Goal: Transaction & Acquisition: Purchase product/service

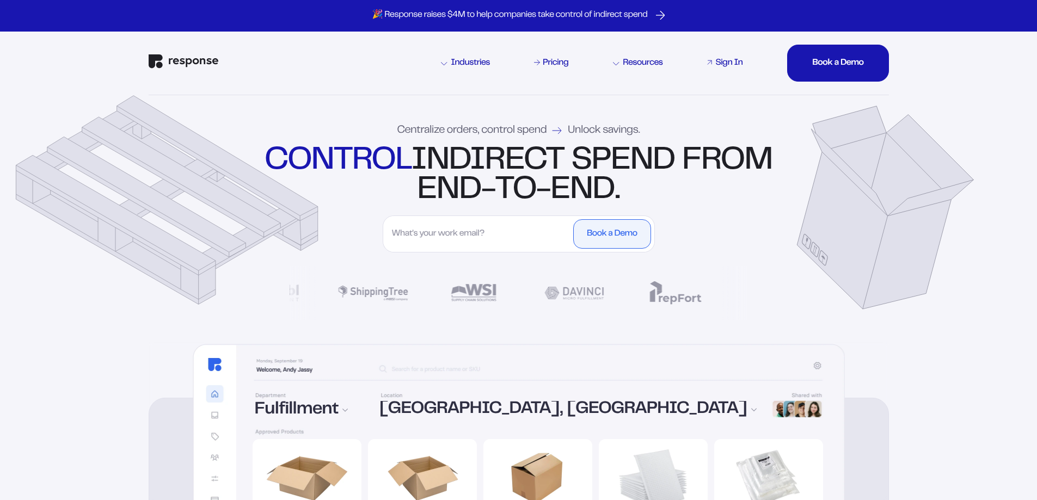
click at [720, 63] on div "Sign In" at bounding box center [728, 63] width 27 height 9
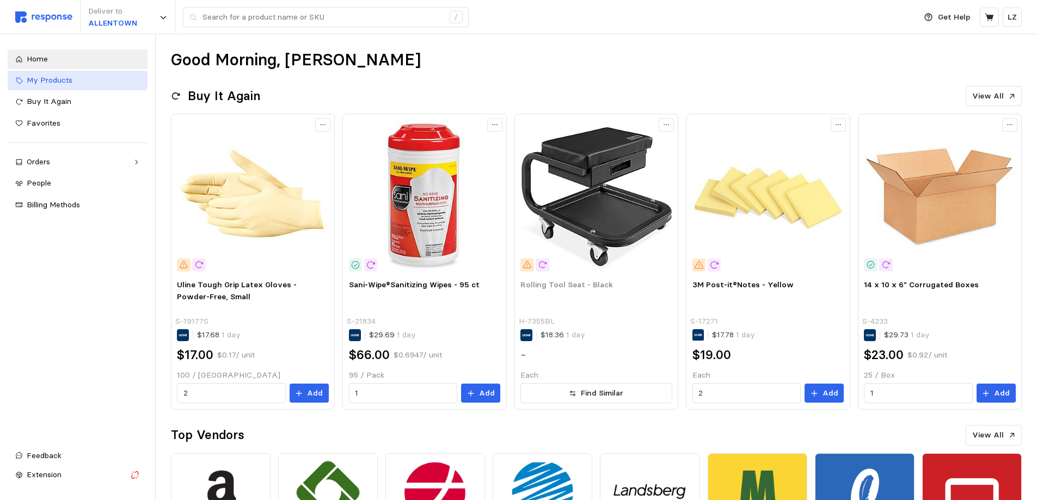
click at [68, 81] on span "My Products" at bounding box center [50, 80] width 46 height 10
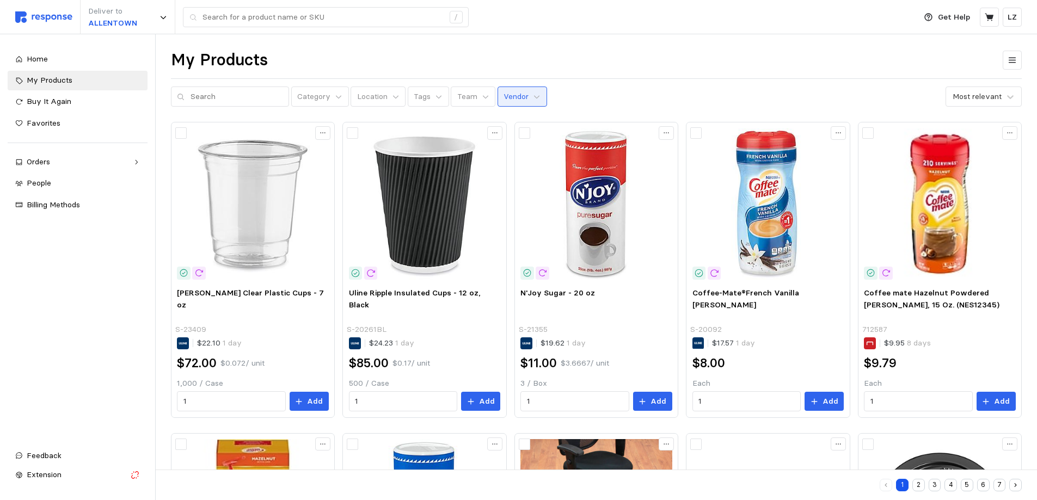
click at [504, 101] on p "Vendor" at bounding box center [516, 97] width 25 height 12
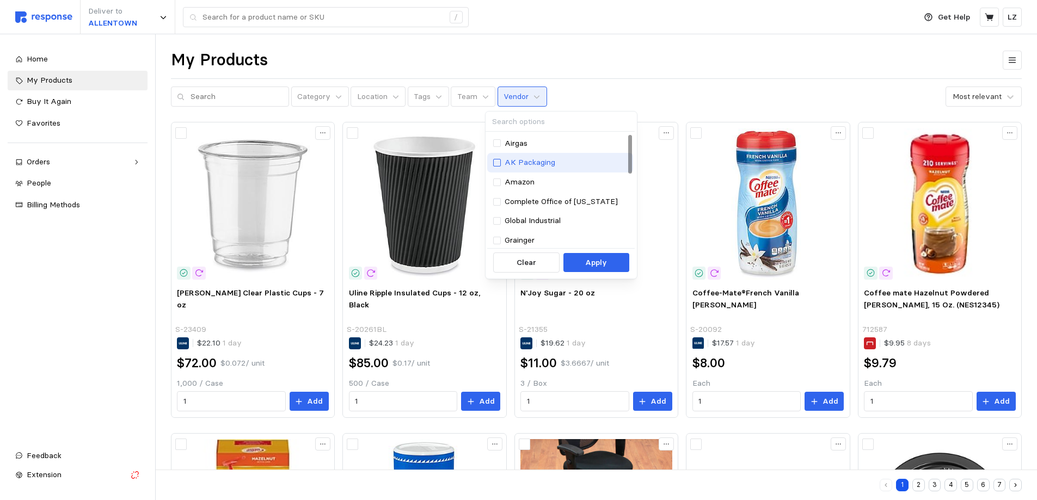
click at [499, 162] on div at bounding box center [497, 163] width 8 height 8
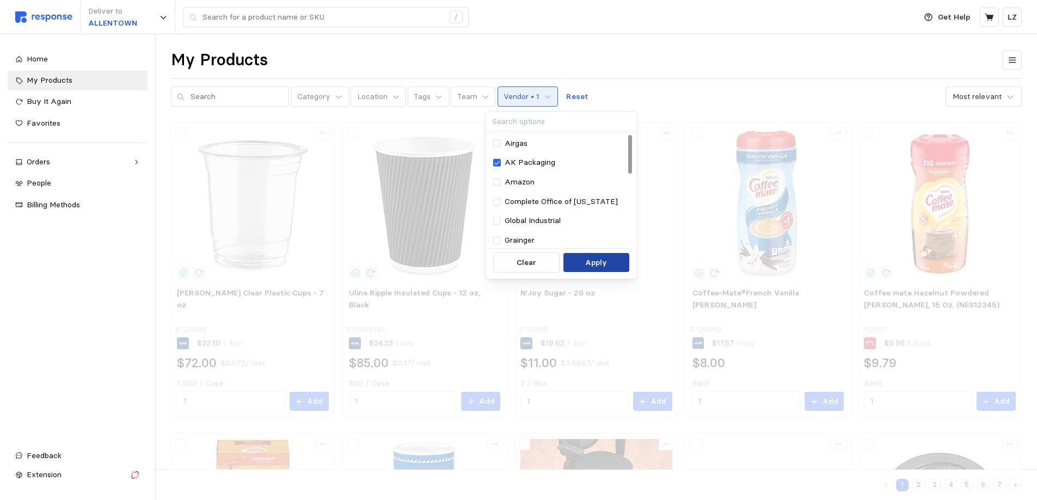
click at [594, 262] on p "Apply" at bounding box center [596, 263] width 22 height 12
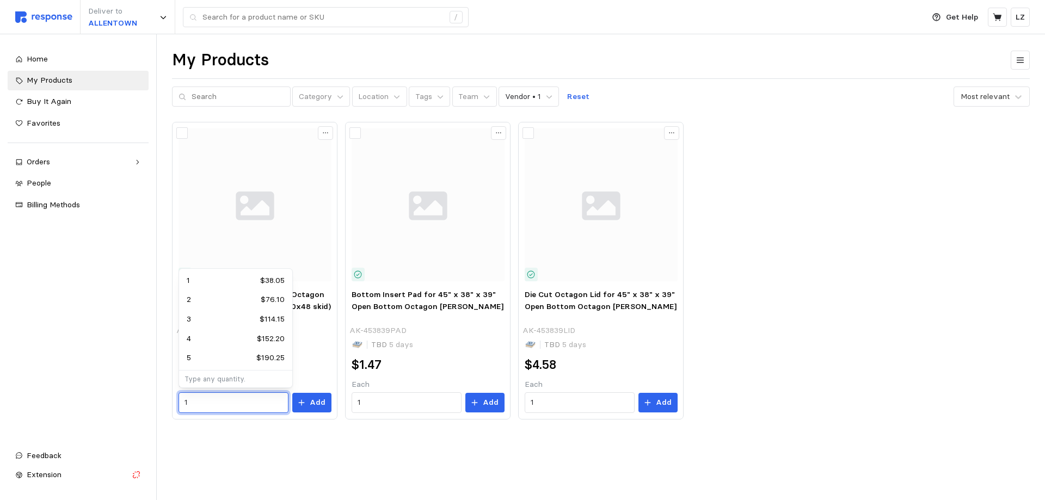
drag, startPoint x: 220, startPoint y: 397, endPoint x: 165, endPoint y: 397, distance: 54.4
click at [167, 397] on div "My Products Category Location Tags Team Vendor • 1 Reset Most relevant 45" x 38…" at bounding box center [601, 249] width 888 height 431
type input "50"
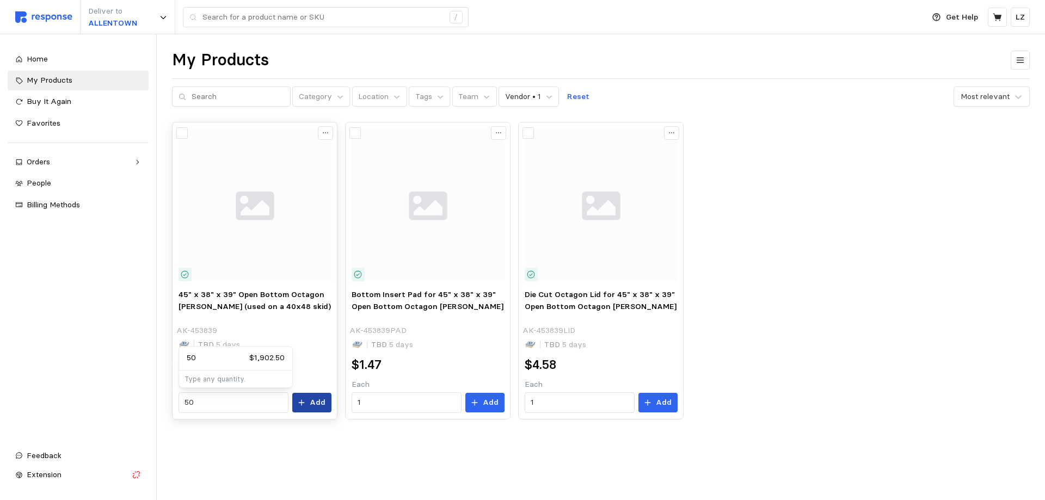
click at [310, 408] on button "Add" at bounding box center [311, 403] width 39 height 20
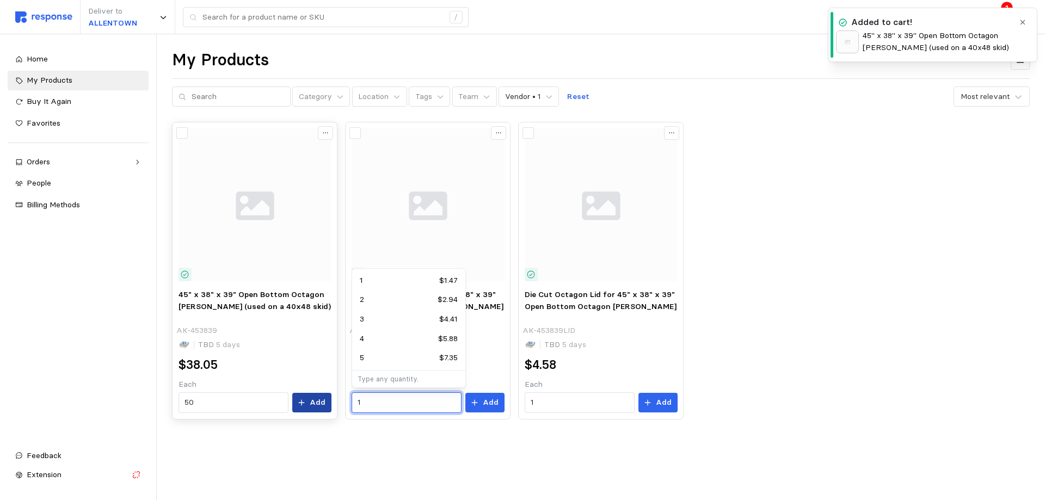
drag, startPoint x: 427, startPoint y: 400, endPoint x: 309, endPoint y: 402, distance: 117.6
click at [309, 402] on div "45" x 38" x 39" Open Bottom Octagon Gaylord (used on a 40x48 skid) AK-453839 TB…" at bounding box center [601, 270] width 858 height 297
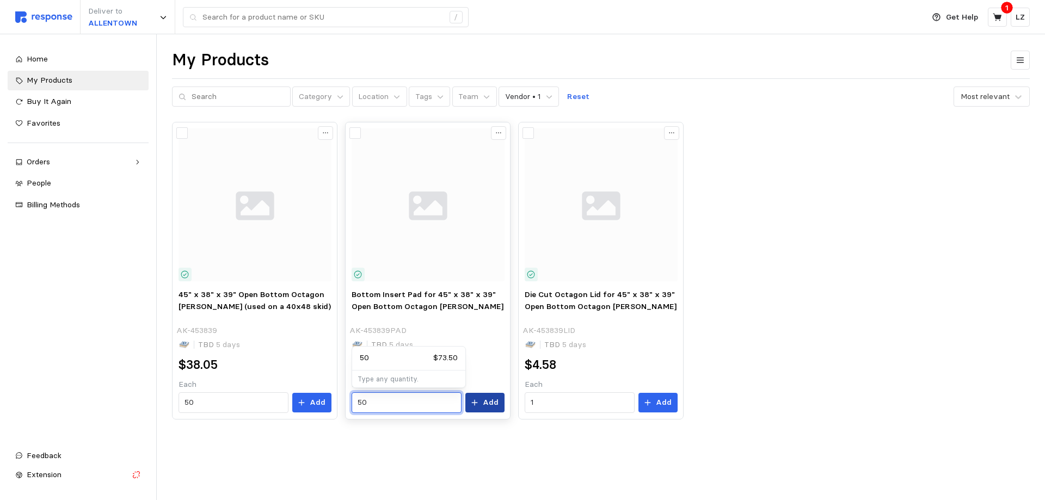
type input "50"
click at [503, 403] on button "Add" at bounding box center [484, 403] width 39 height 20
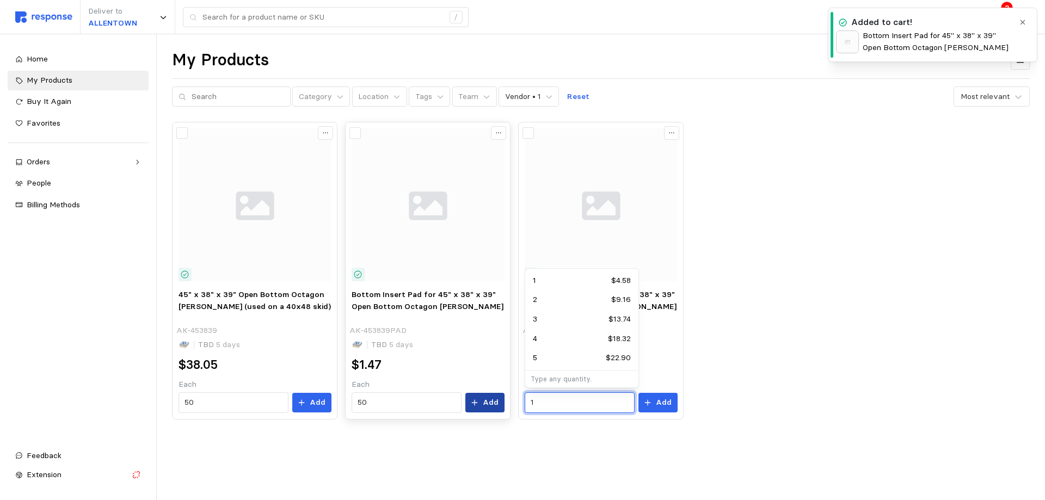
drag, startPoint x: 566, startPoint y: 402, endPoint x: 468, endPoint y: 401, distance: 97.4
click at [469, 401] on div "45" x 38" x 39" Open Bottom Octagon Gaylord (used on a 40x48 skid) AK-453839 TB…" at bounding box center [601, 270] width 858 height 297
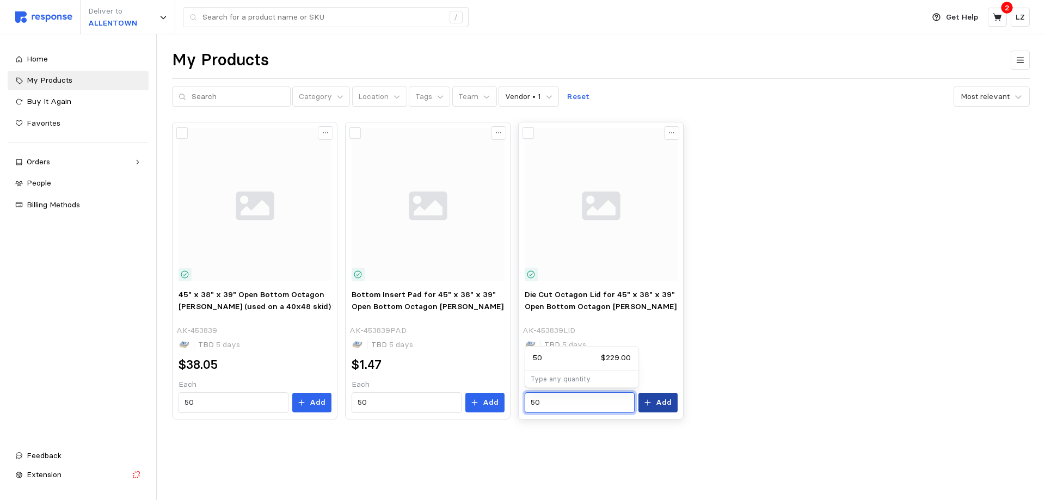
type input "50"
click at [672, 401] on button "Add" at bounding box center [658, 403] width 39 height 20
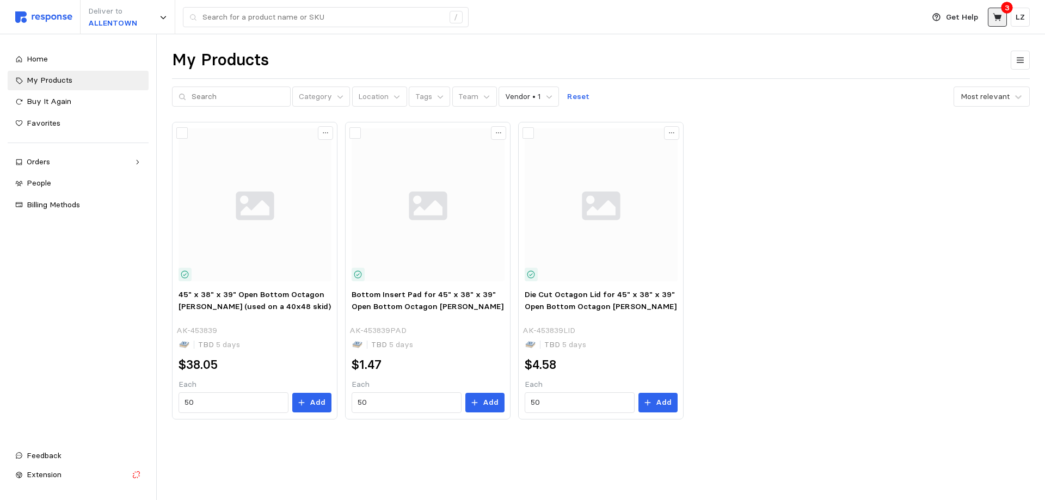
click at [1001, 13] on icon at bounding box center [998, 18] width 10 height 10
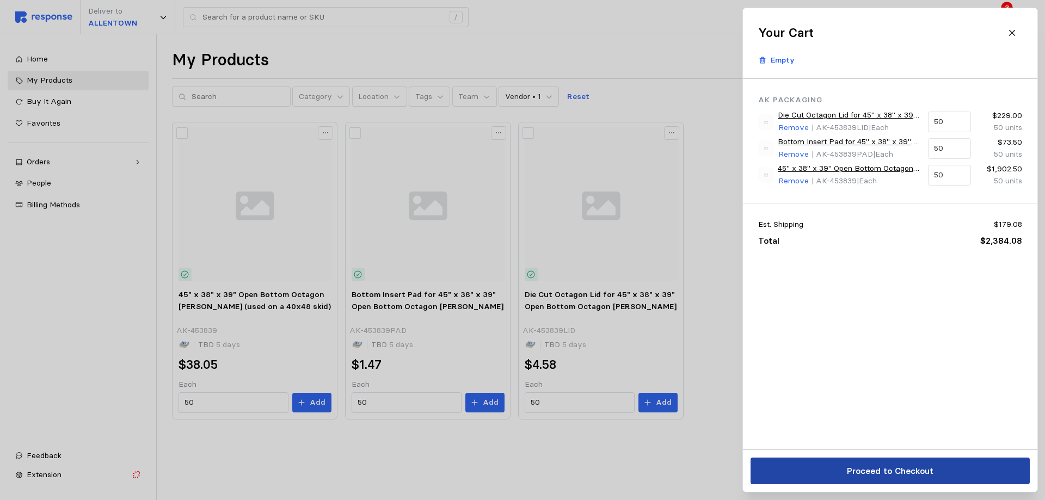
click at [890, 472] on p "Proceed to Checkout" at bounding box center [890, 471] width 87 height 14
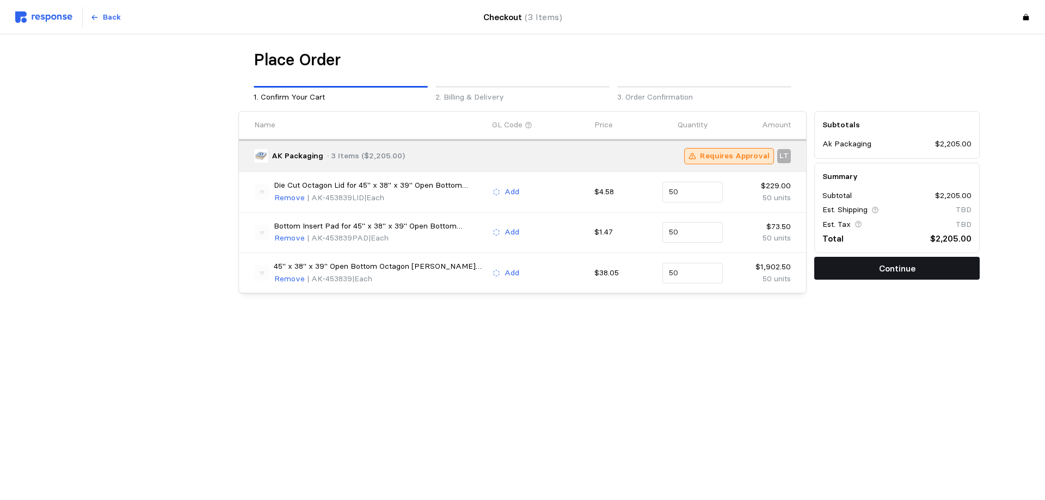
click at [834, 271] on button "Continue" at bounding box center [896, 268] width 165 height 23
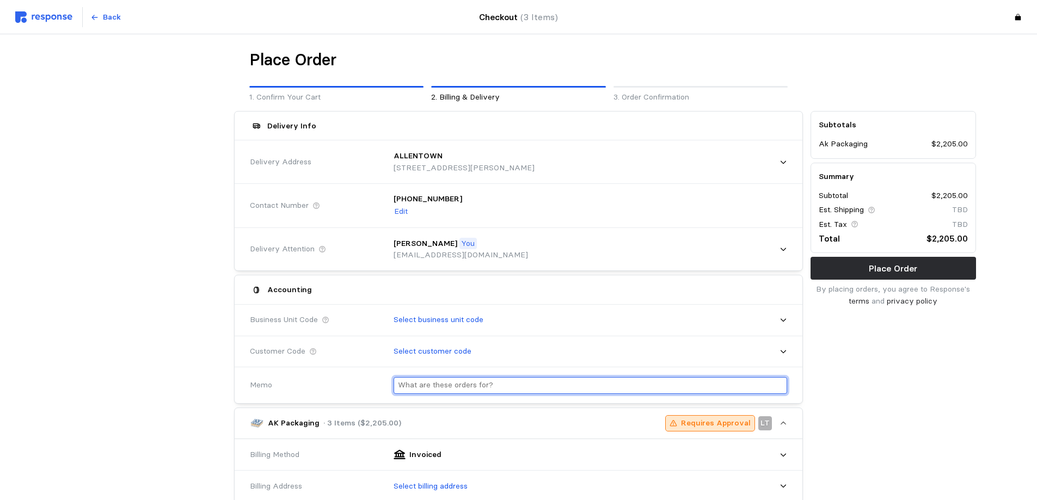
click at [459, 381] on input "text" at bounding box center [590, 386] width 385 height 16
type input "s"
type input "Speedway"
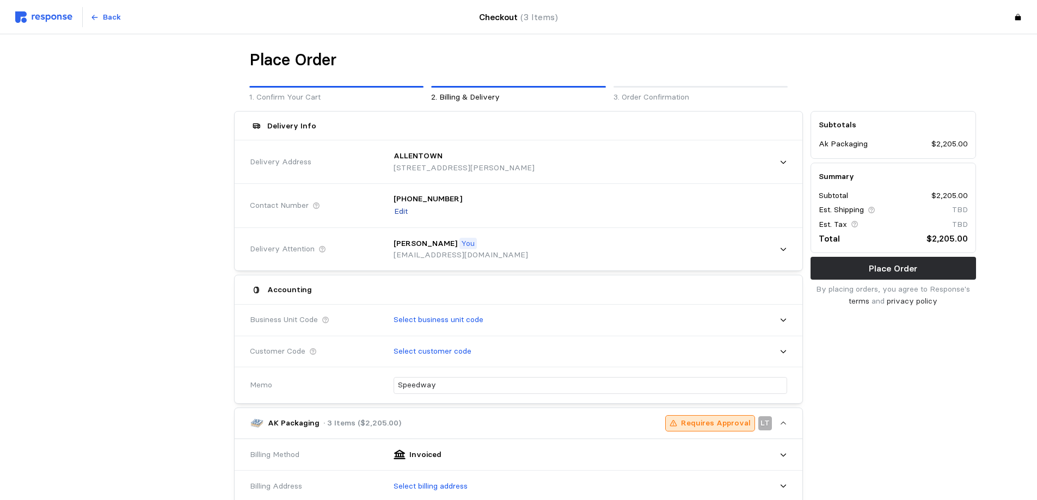
click at [400, 210] on p "Edit" at bounding box center [401, 212] width 14 height 12
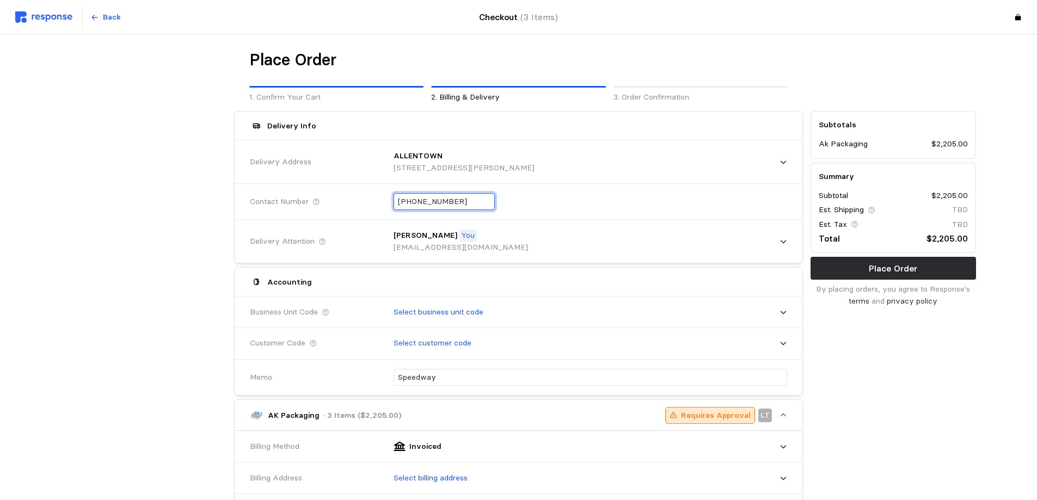
drag, startPoint x: 469, startPoint y: 199, endPoint x: 286, endPoint y: 214, distance: 183.1
click at [316, 199] on div "Contact Number +1 (630) 731-9680" at bounding box center [518, 202] width 545 height 40
type input "+6 ( ) -"
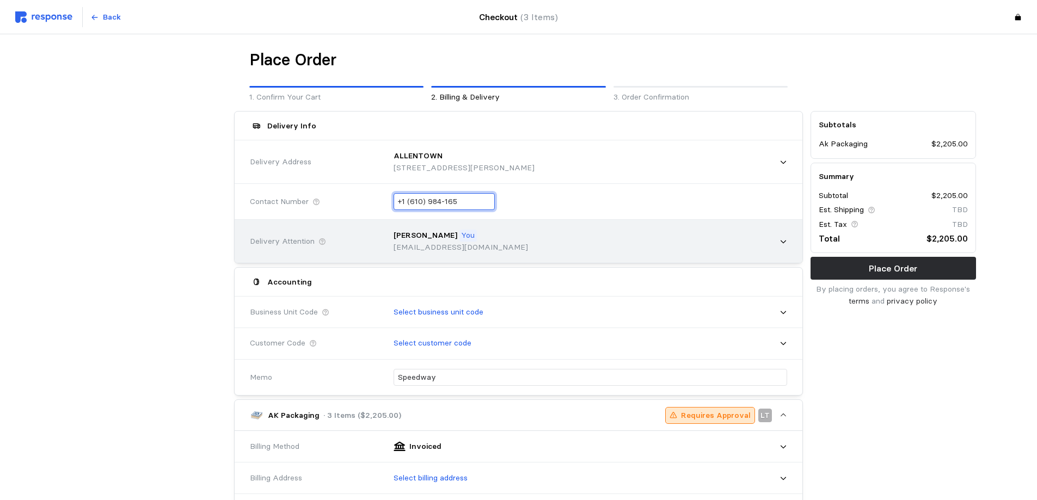
type input "+1 (610) 984-1651"
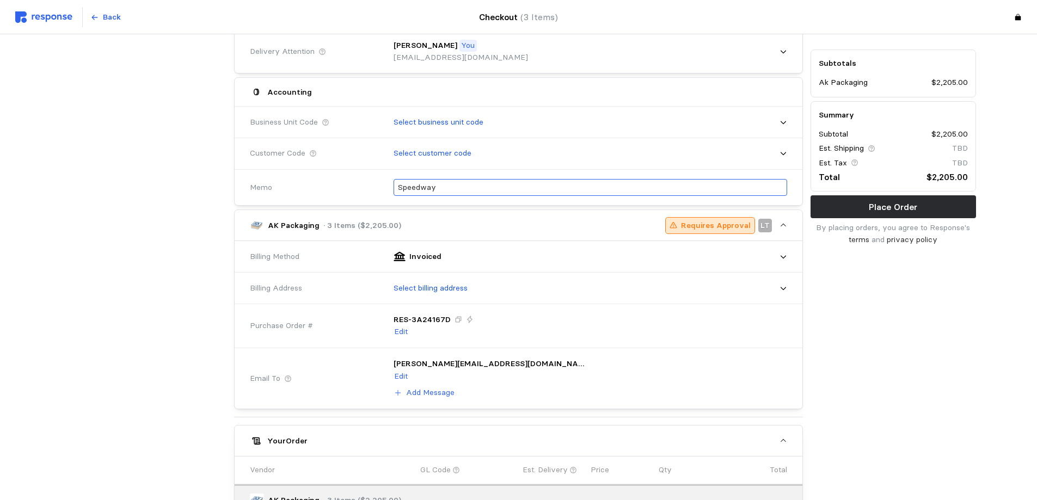
scroll to position [218, 0]
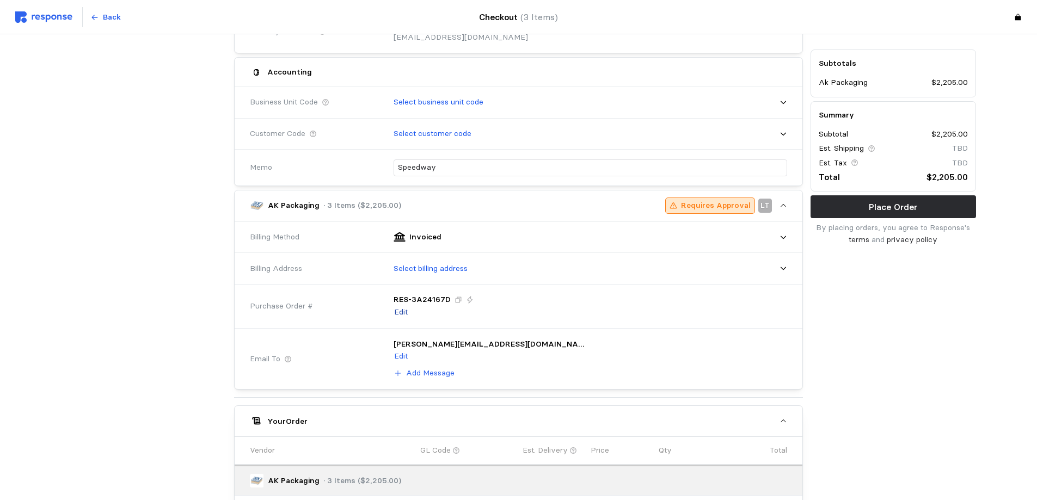
click at [404, 305] on div "RES-3A24167D Edit" at bounding box center [434, 306] width 80 height 24
click at [398, 311] on p "Edit" at bounding box center [401, 312] width 14 height 12
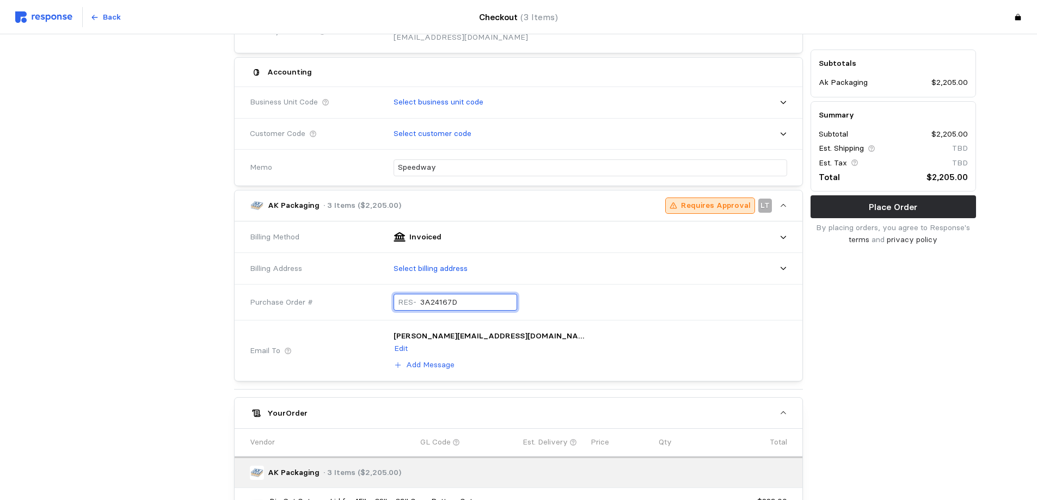
click at [426, 304] on input "3A24167D" at bounding box center [466, 303] width 93 height 16
drag, startPoint x: 456, startPoint y: 302, endPoint x: 376, endPoint y: 307, distance: 79.6
click at [376, 307] on div "Purchase Order # RES- 3A24167D" at bounding box center [518, 303] width 545 height 40
type input "0"
type input "092525-R-SPEED"
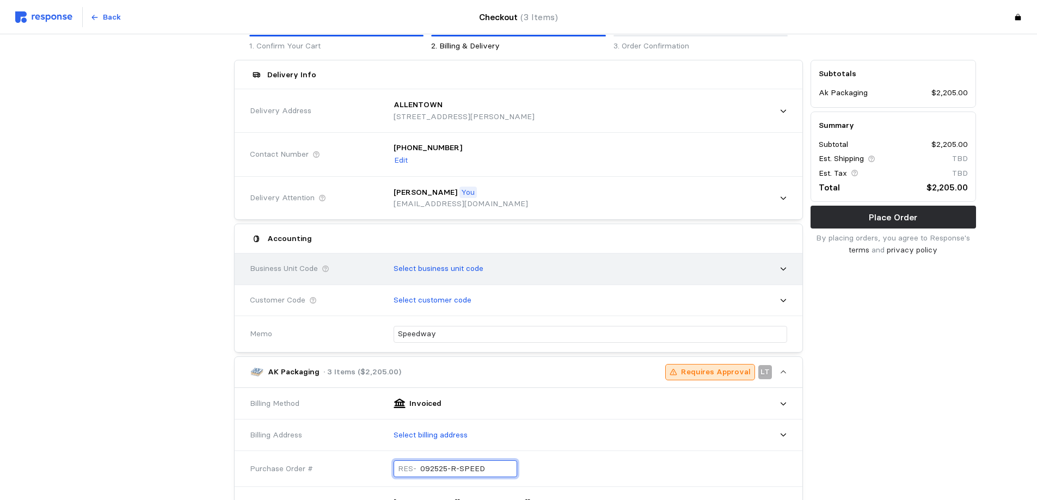
scroll to position [0, 0]
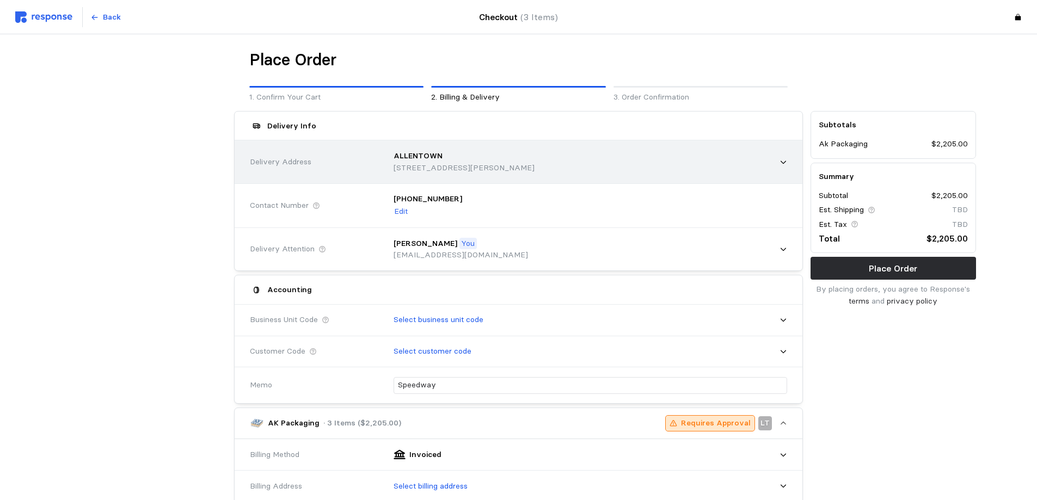
click at [787, 165] on div "ALLENTOWN 7144 Daniels Drive, Allentown, PA, 18106, United States" at bounding box center [586, 162] width 409 height 46
click at [782, 163] on icon at bounding box center [783, 162] width 5 height 3
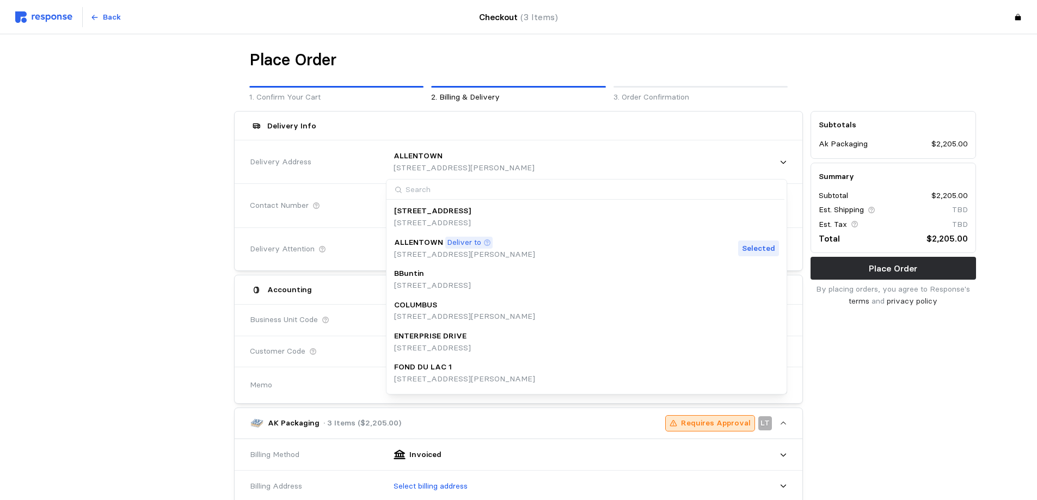
click at [919, 70] on div at bounding box center [893, 77] width 173 height 62
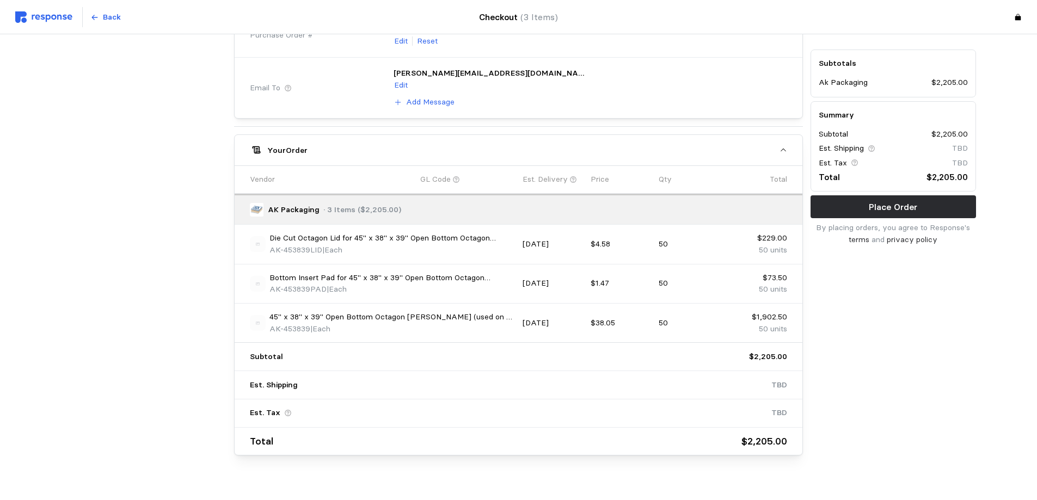
scroll to position [490, 0]
click at [825, 200] on button "Place Order" at bounding box center [893, 206] width 165 height 23
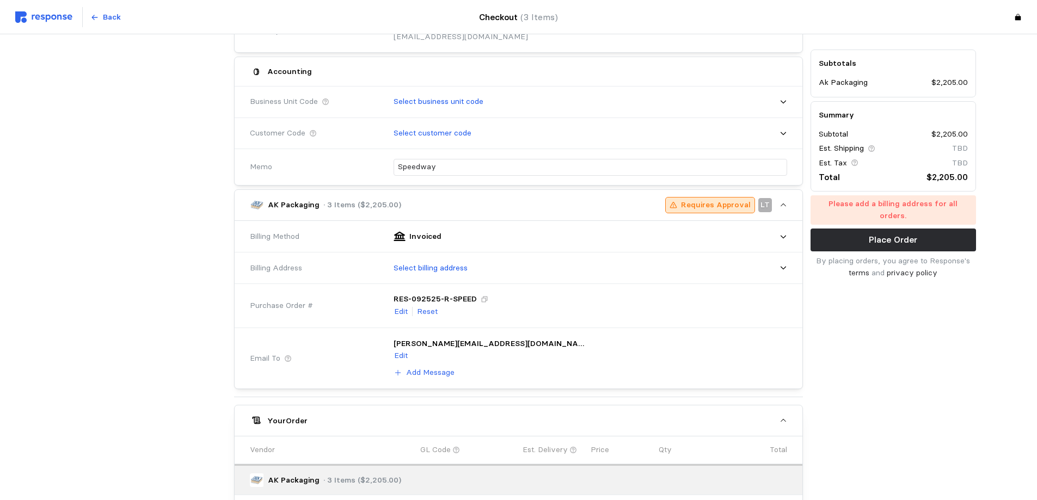
scroll to position [218, 0]
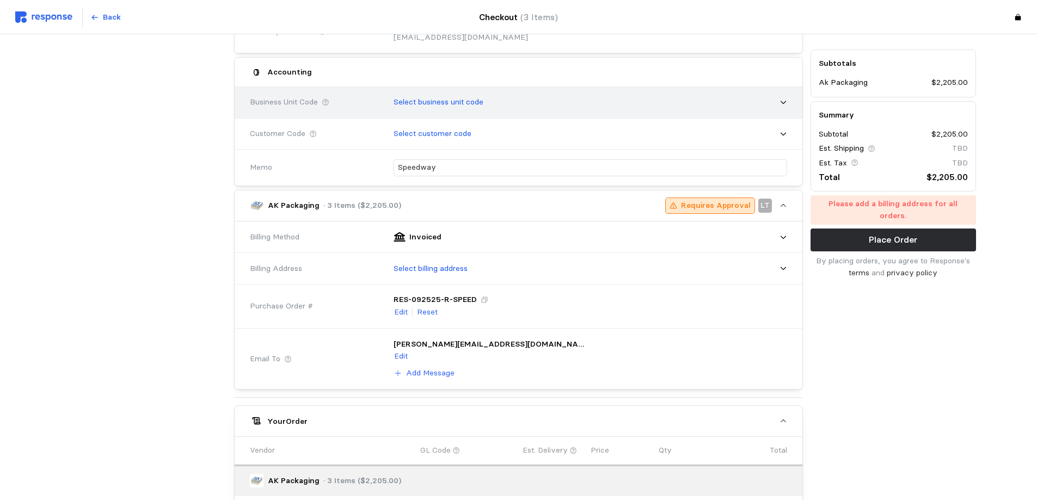
click at [780, 105] on icon at bounding box center [784, 103] width 8 height 8
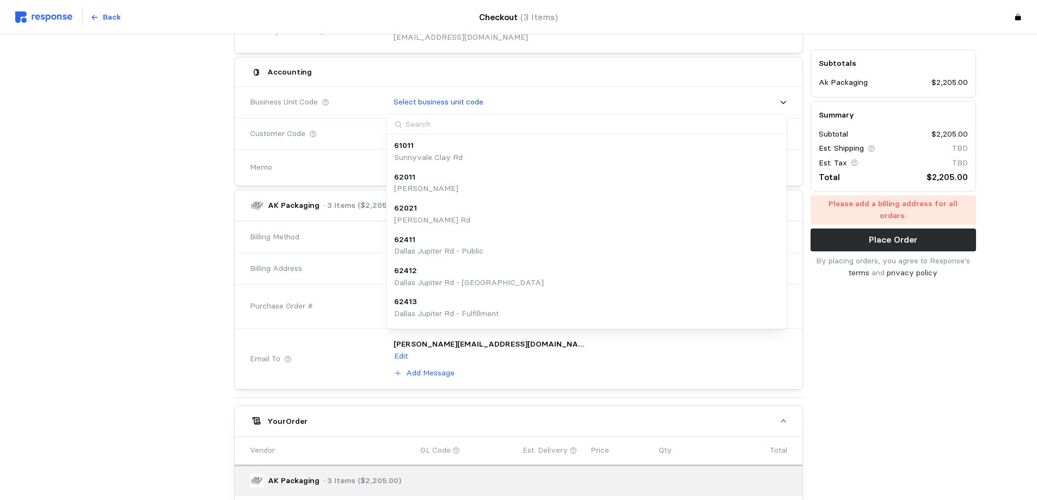
click at [875, 359] on div "Subtotals Ak Packaging $2,205.00 Summary Subtotal $2,205.00 Est. Shipping TBD E…" at bounding box center [893, 310] width 173 height 842
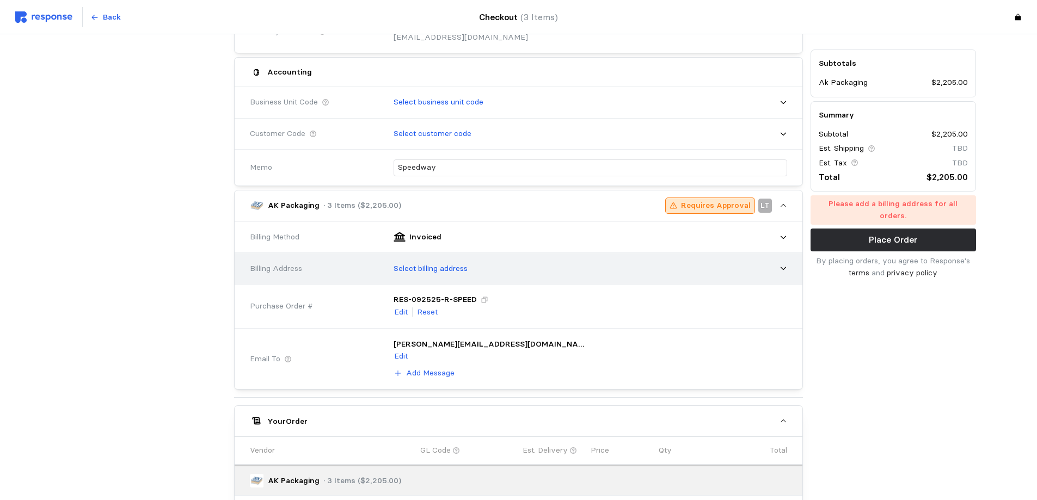
click at [452, 270] on p "Select billing address" at bounding box center [431, 269] width 74 height 12
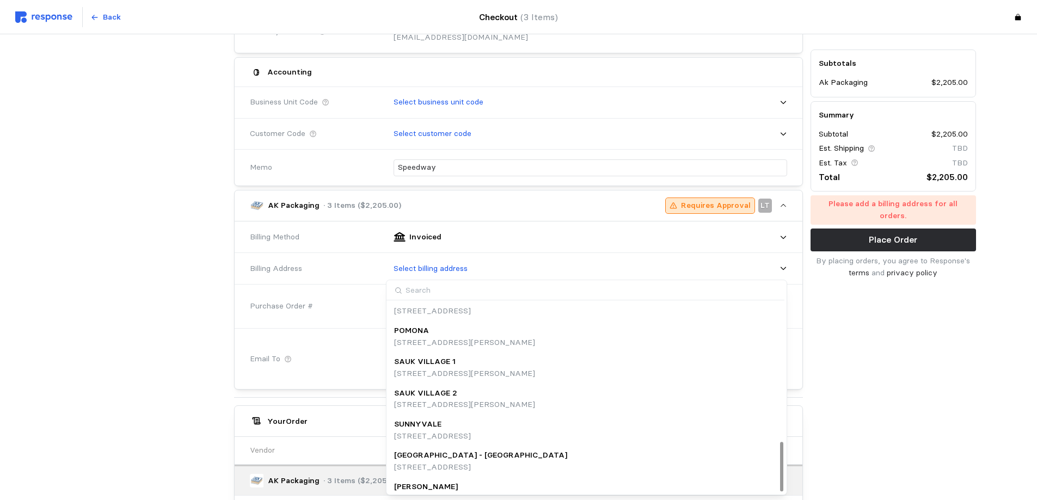
scroll to position [528, 0]
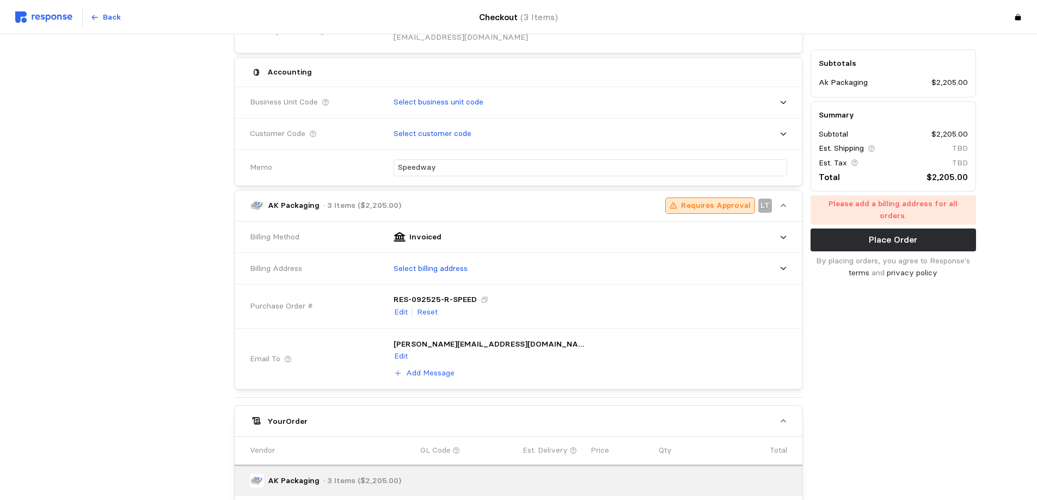
click at [357, 308] on div "Purchase Order #" at bounding box center [314, 307] width 128 height 12
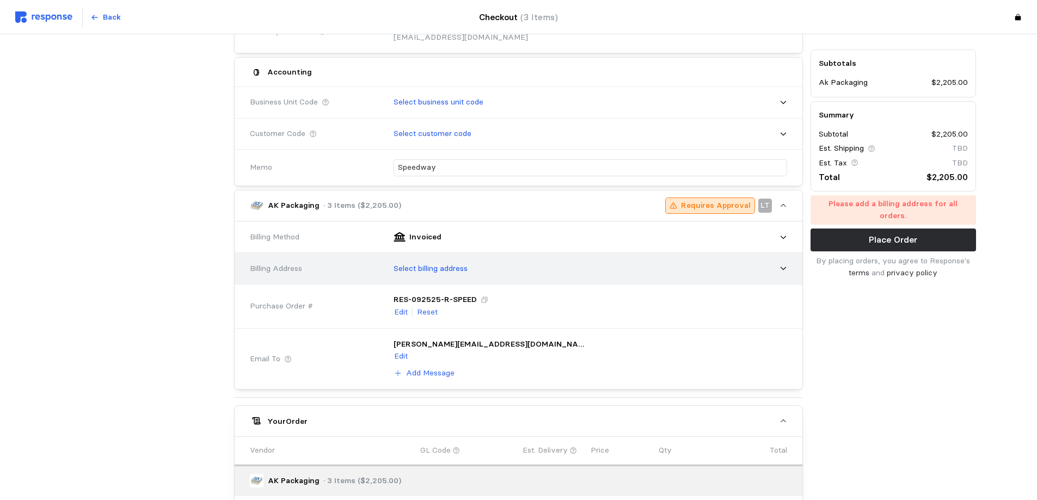
click at [404, 266] on p "Select billing address" at bounding box center [431, 269] width 74 height 12
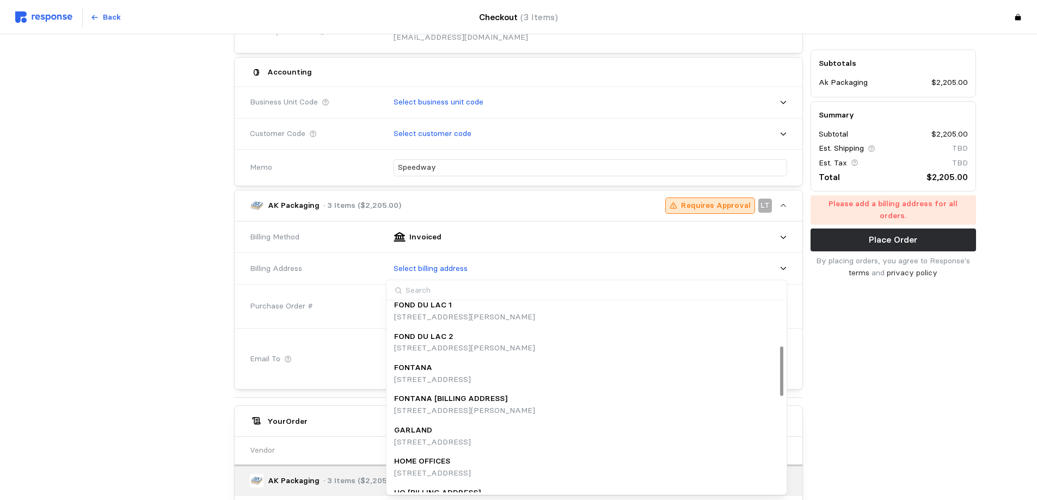
scroll to position [163, 0]
click at [440, 469] on p "1160 Mayflower Drive, Appleton, WI, 54913, United States" at bounding box center [432, 473] width 77 height 12
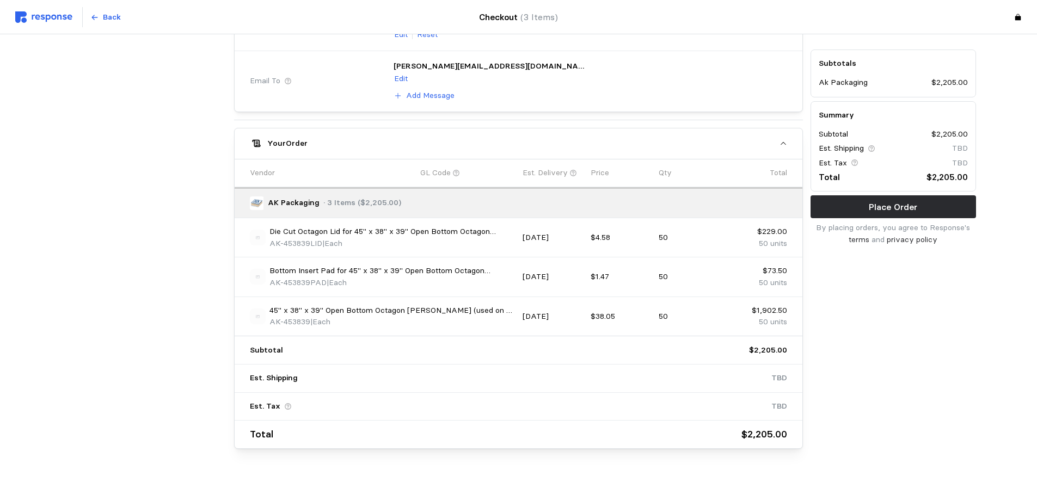
scroll to position [517, 0]
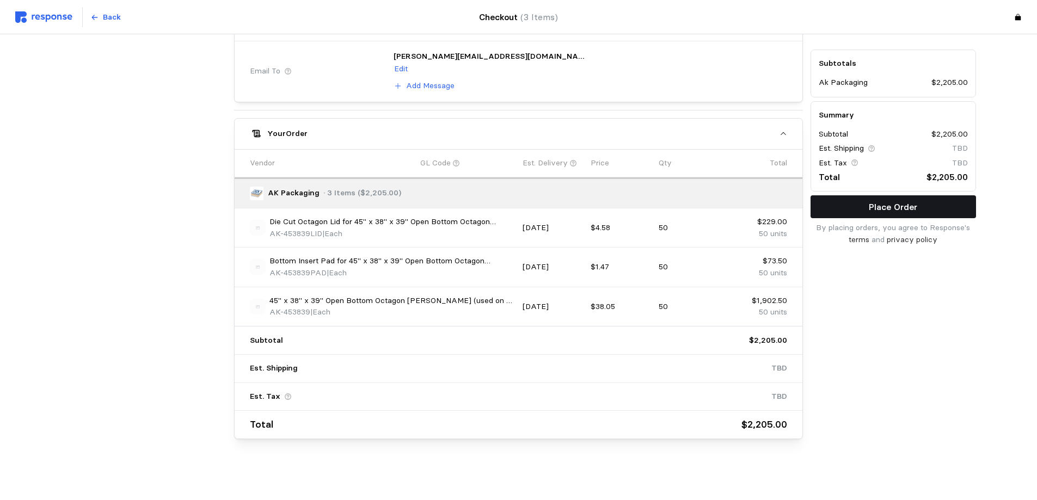
click at [881, 213] on p "Place Order" at bounding box center [893, 207] width 48 height 14
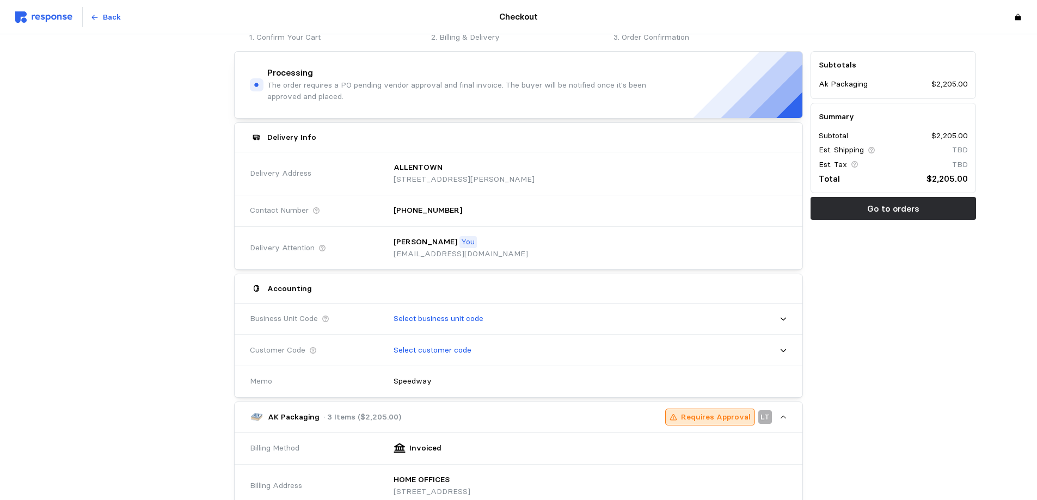
scroll to position [54, 0]
